Goal: Navigation & Orientation: Find specific page/section

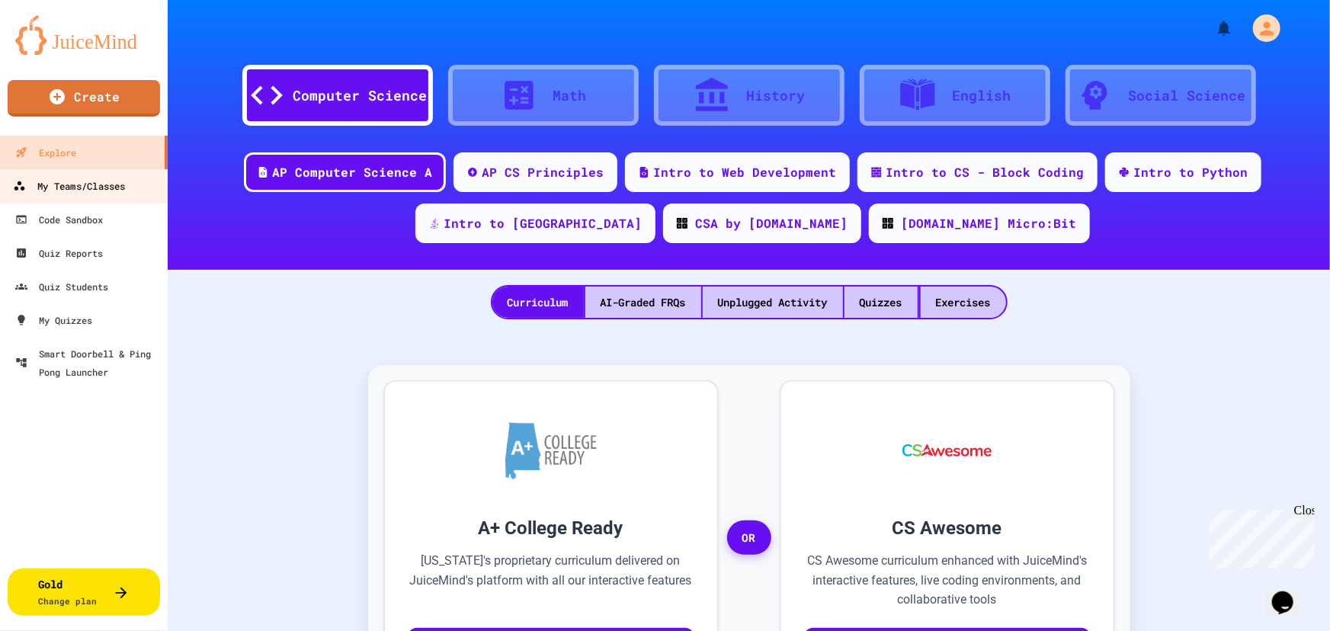
click at [44, 185] on div "My Teams/Classes" at bounding box center [69, 186] width 112 height 19
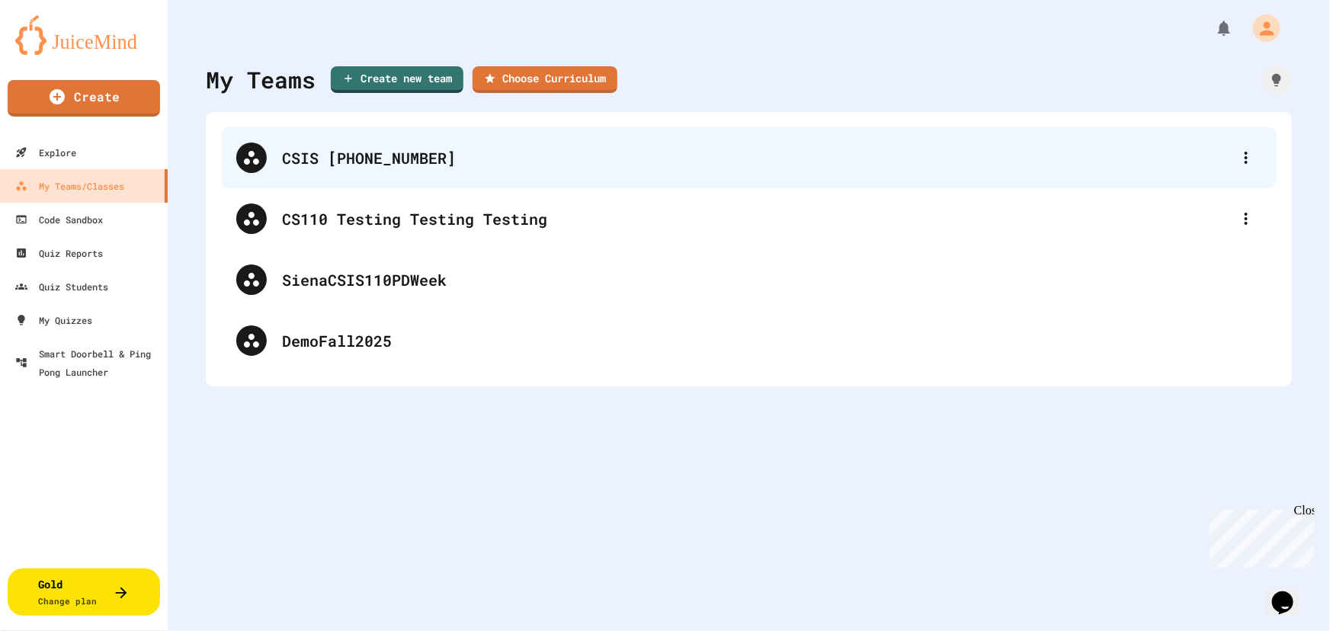
click at [332, 153] on div "CSIS [PHONE_NUMBER]" at bounding box center [756, 157] width 949 height 23
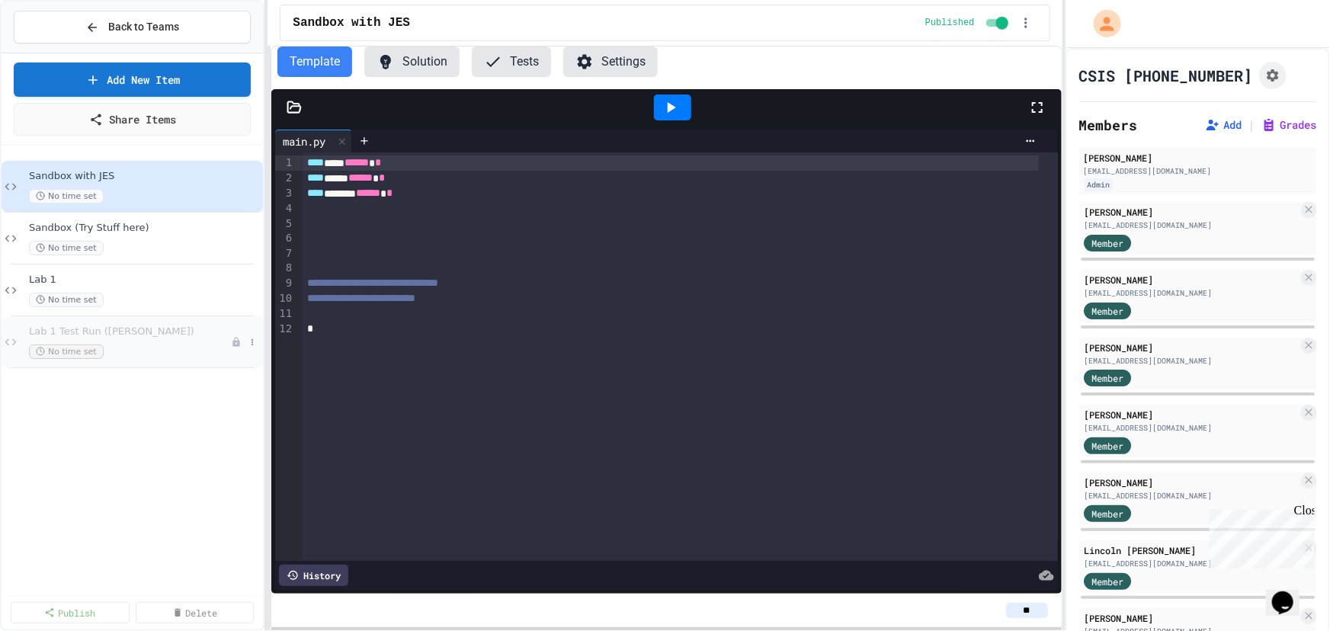
click at [162, 361] on div "Lab 1 Test Run ([PERSON_NAME]) No time set" at bounding box center [132, 342] width 261 height 52
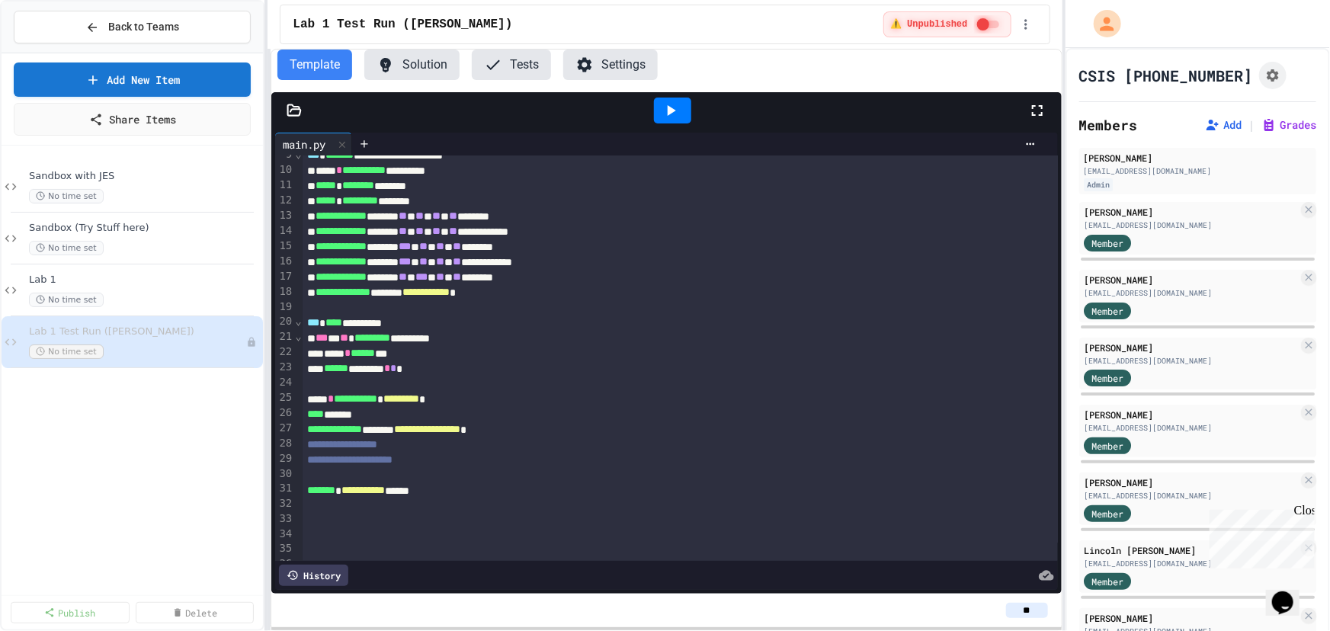
scroll to position [166, 0]
